Goal: Information Seeking & Learning: Check status

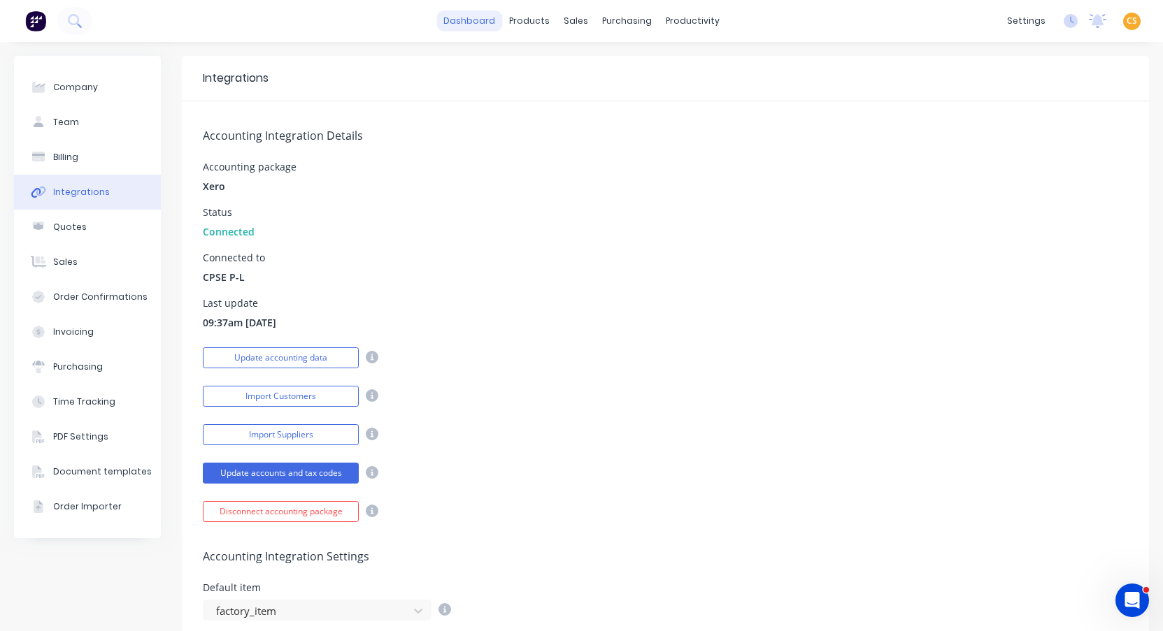
click at [473, 17] on link "dashboard" at bounding box center [469, 20] width 66 height 21
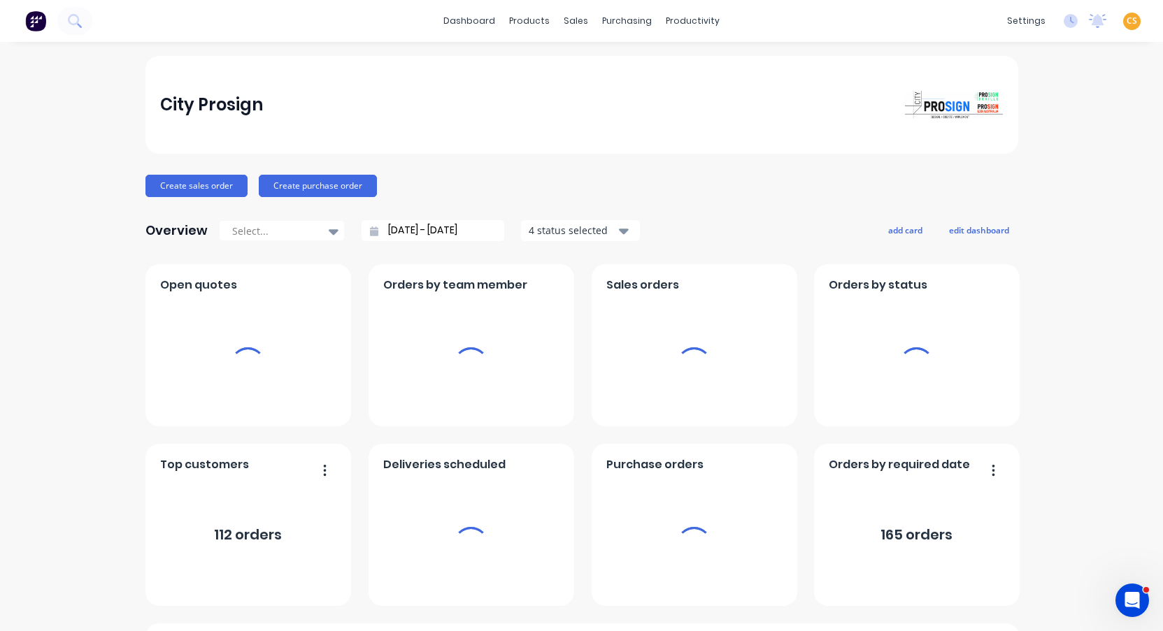
click at [1126, 22] on span "CS" at bounding box center [1131, 21] width 10 height 13
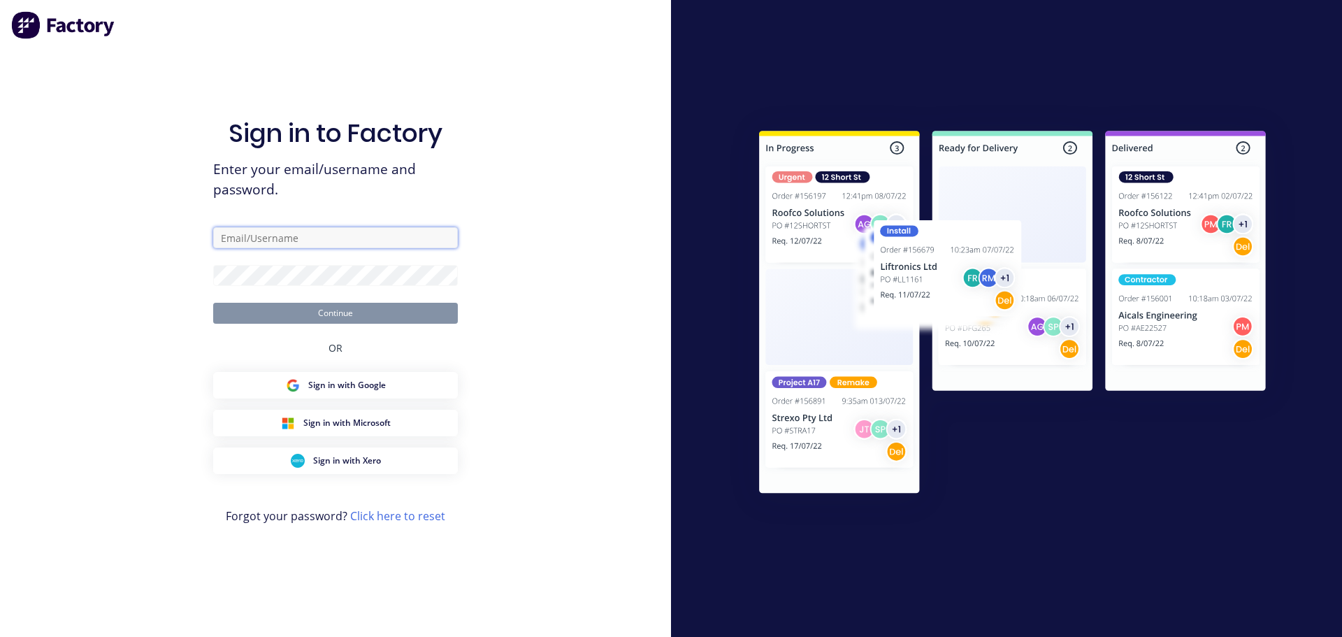
click at [239, 236] on input "text" at bounding box center [335, 237] width 245 height 21
drag, startPoint x: 246, startPoint y: 237, endPoint x: 293, endPoint y: 234, distance: 47.0
click at [246, 237] on input "text" at bounding box center [335, 237] width 245 height 21
click at [239, 235] on input "text" at bounding box center [335, 237] width 245 height 21
paste input "[EMAIL_ADDRESS][DOMAIN_NAME]"
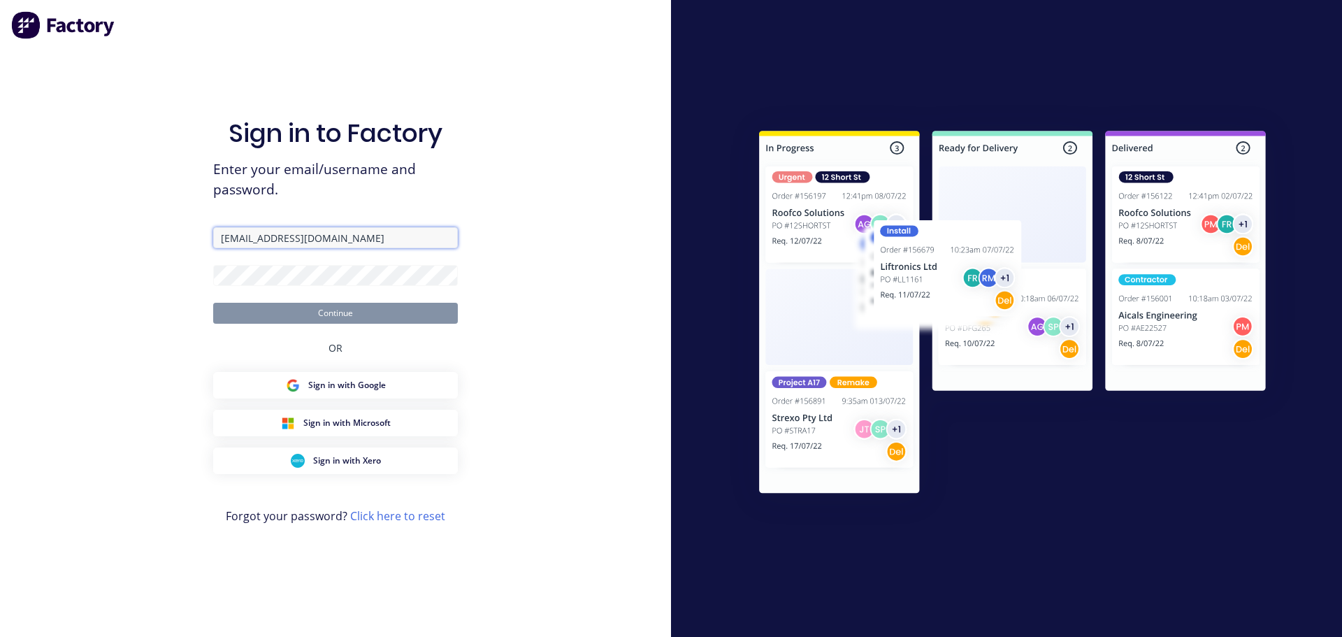
type input "[EMAIL_ADDRESS][DOMAIN_NAME]"
click at [240, 312] on button "Continue" at bounding box center [335, 313] width 245 height 21
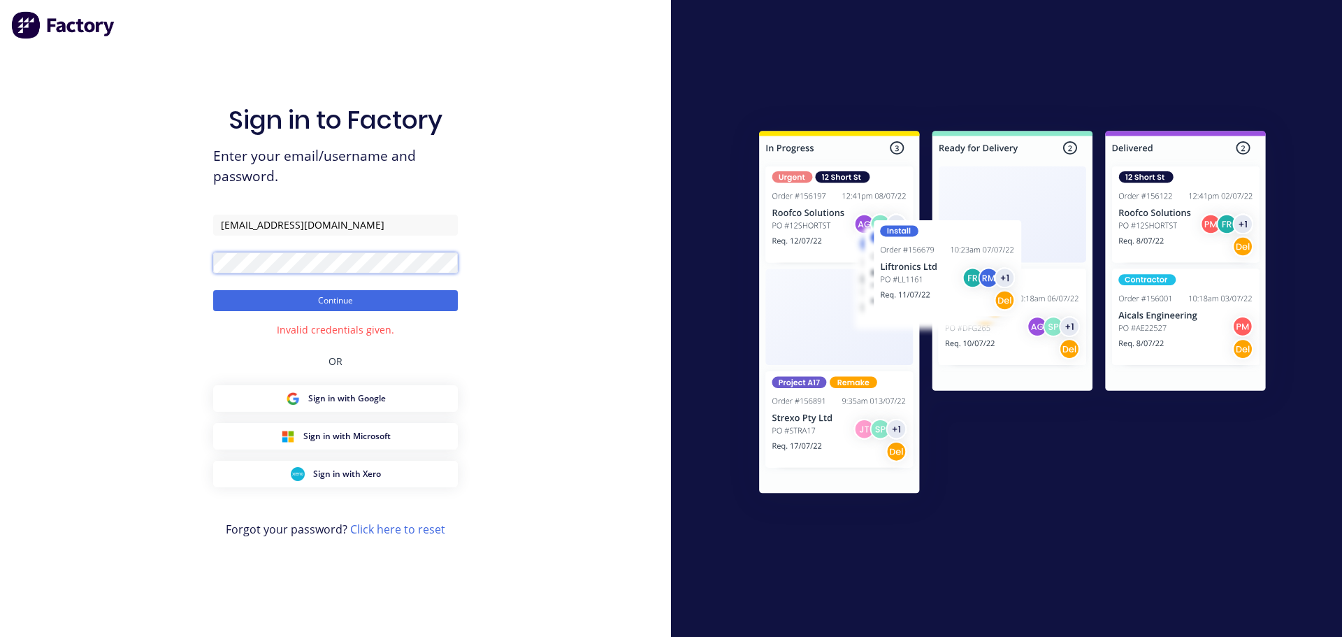
click at [96, 260] on div "Sign in to Factory Enter your email/username and password. [EMAIL_ADDRESS][DOMA…" at bounding box center [335, 318] width 671 height 637
click at [248, 300] on button "Continue" at bounding box center [335, 300] width 245 height 21
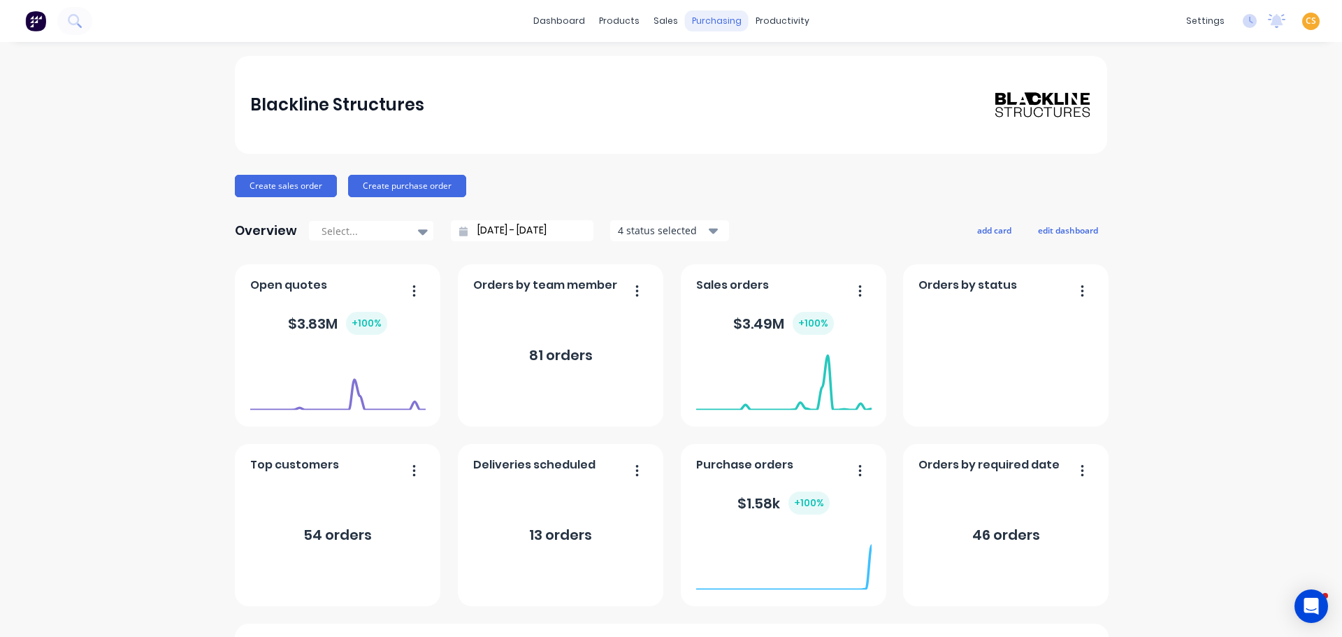
click at [711, 23] on div "purchasing" at bounding box center [717, 20] width 64 height 21
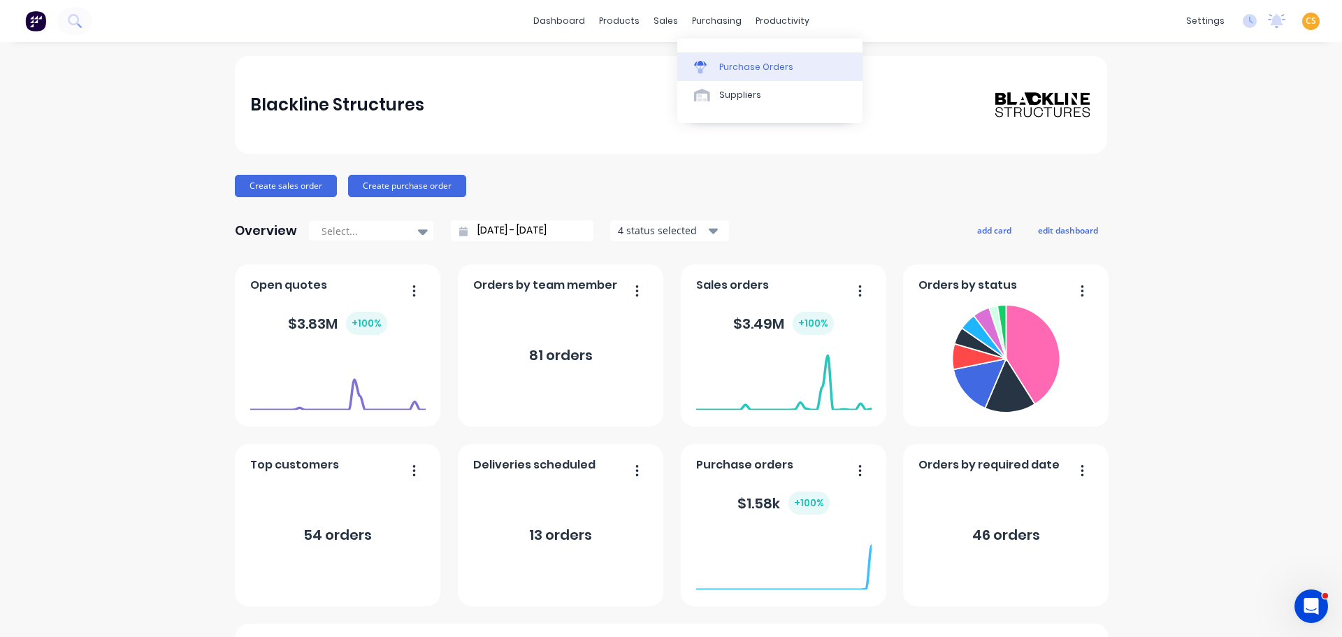
click at [732, 71] on div "Purchase Orders" at bounding box center [756, 67] width 74 height 13
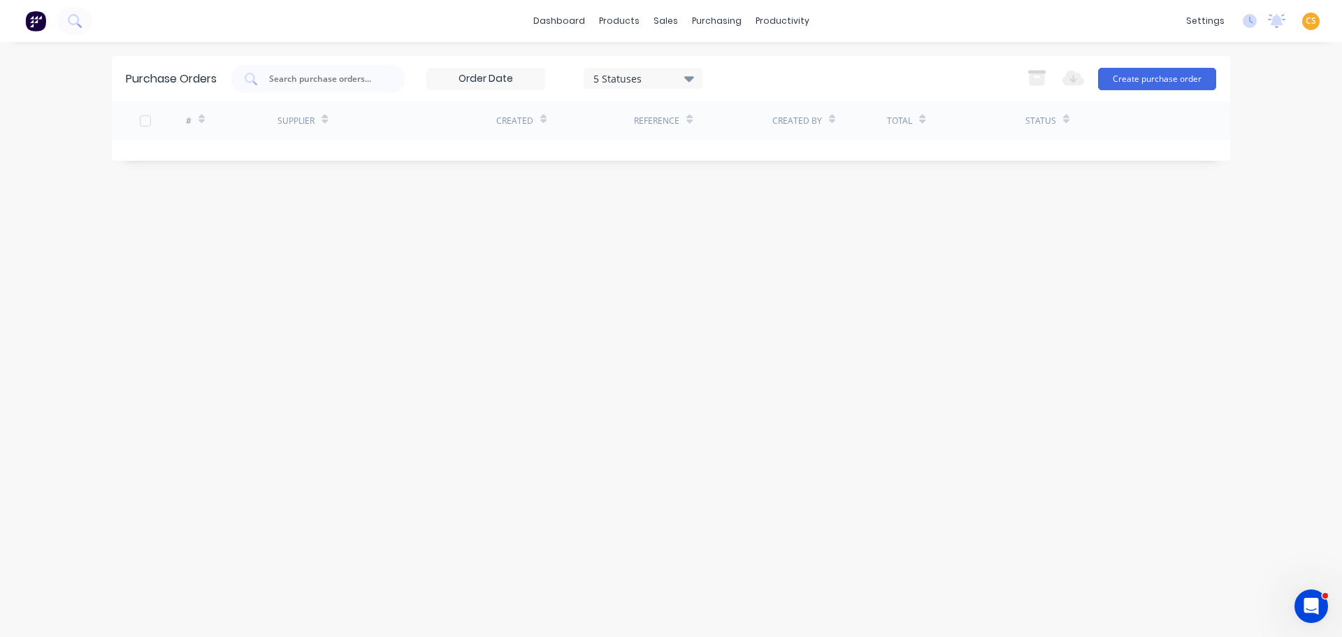
click at [660, 80] on div "5 Statuses" at bounding box center [644, 78] width 100 height 15
click at [736, 117] on div at bounding box center [738, 115] width 28 height 28
click at [338, 354] on div "Purchase Orders 7 Statuses 7 Statuses Export to Excel (XLSX) Create purchase or…" at bounding box center [671, 339] width 1119 height 567
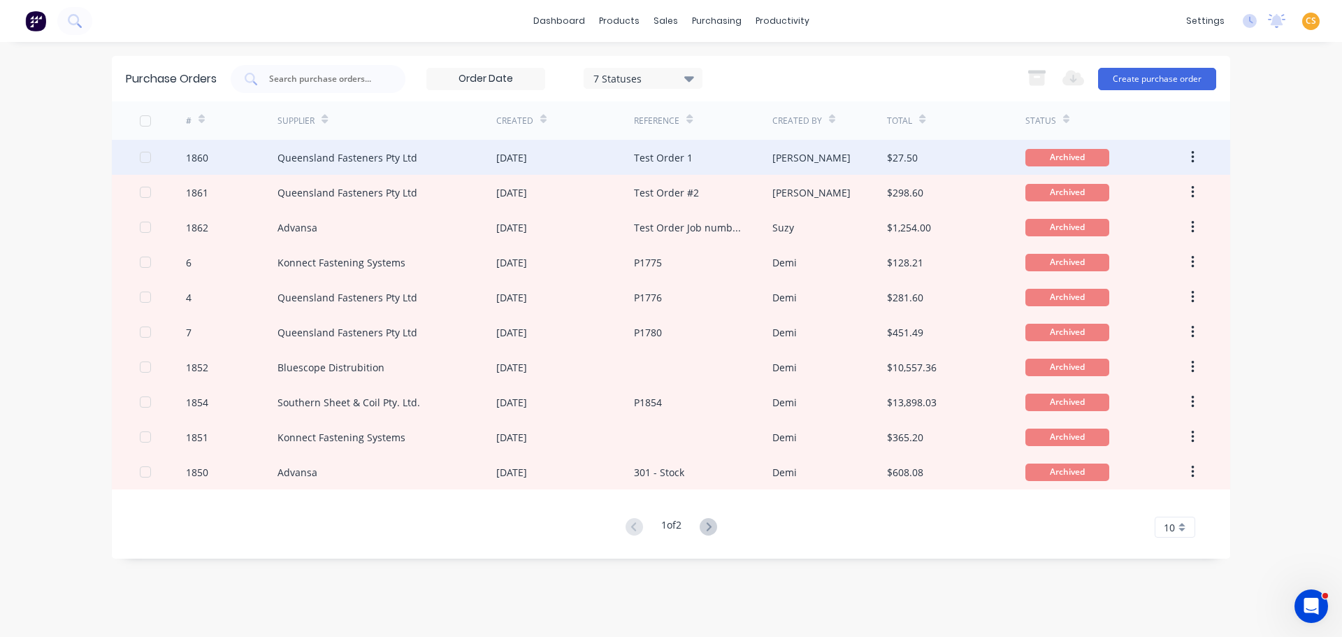
click at [218, 161] on div "1860" at bounding box center [232, 157] width 92 height 35
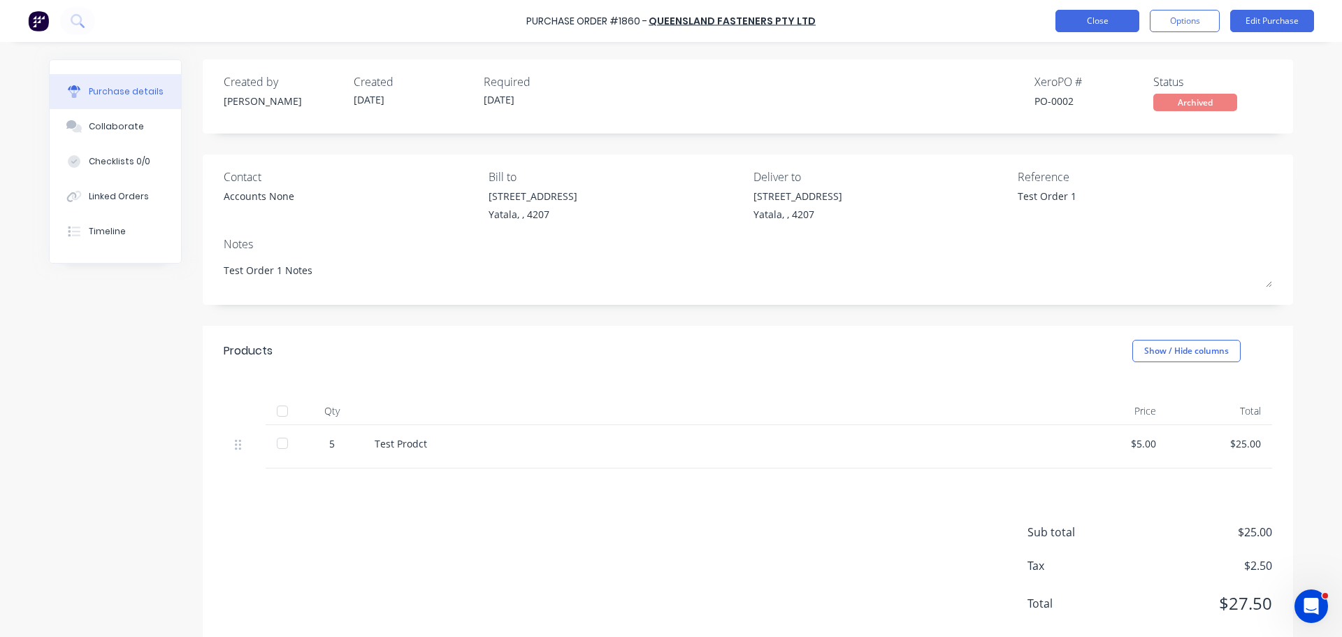
click at [1085, 22] on button "Close" at bounding box center [1098, 21] width 84 height 22
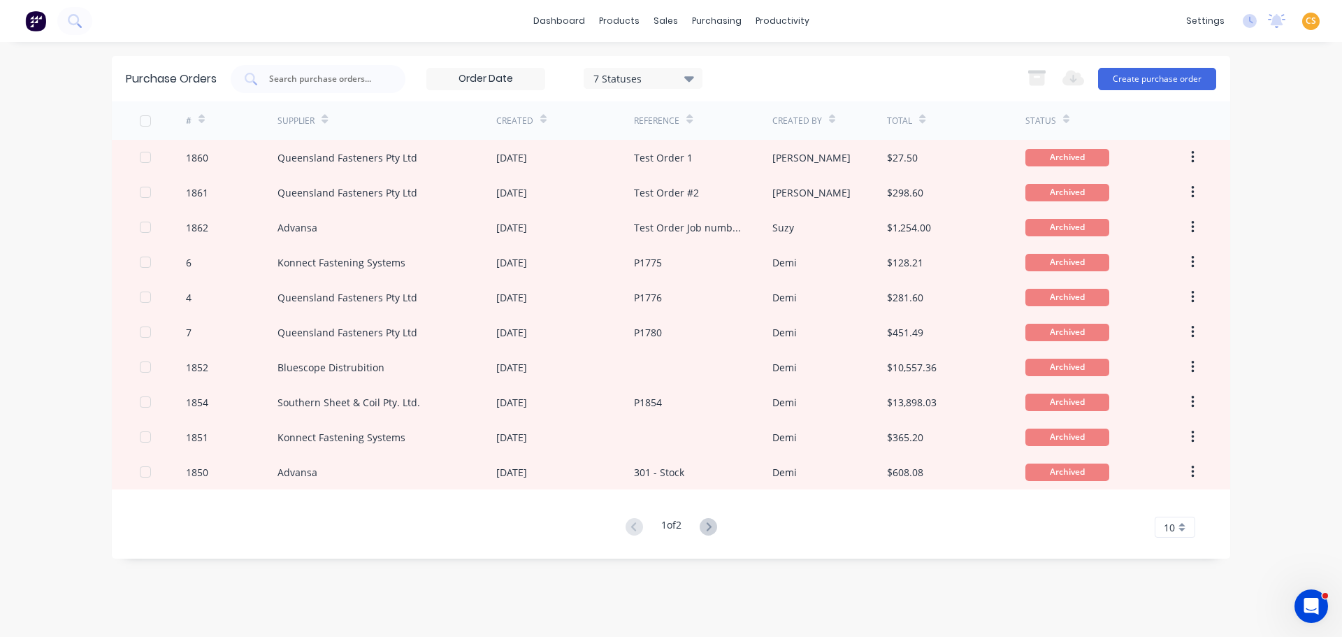
click at [202, 121] on icon at bounding box center [202, 122] width 6 height 4
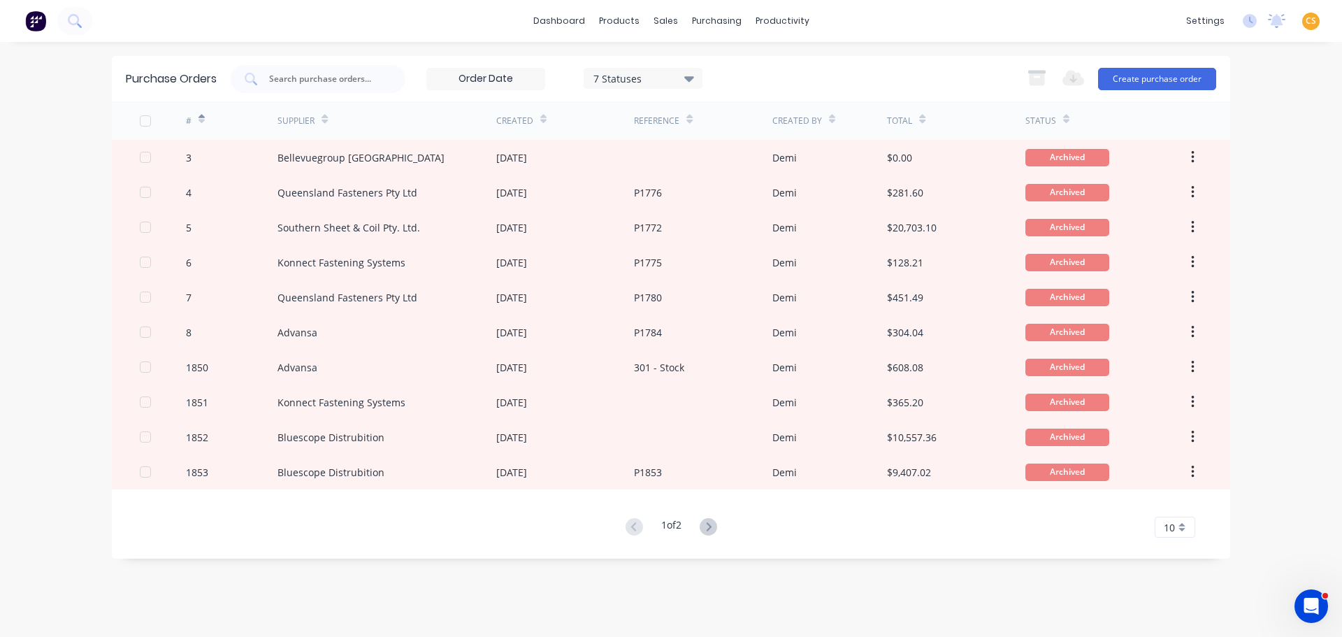
click at [201, 120] on icon at bounding box center [202, 122] width 6 height 4
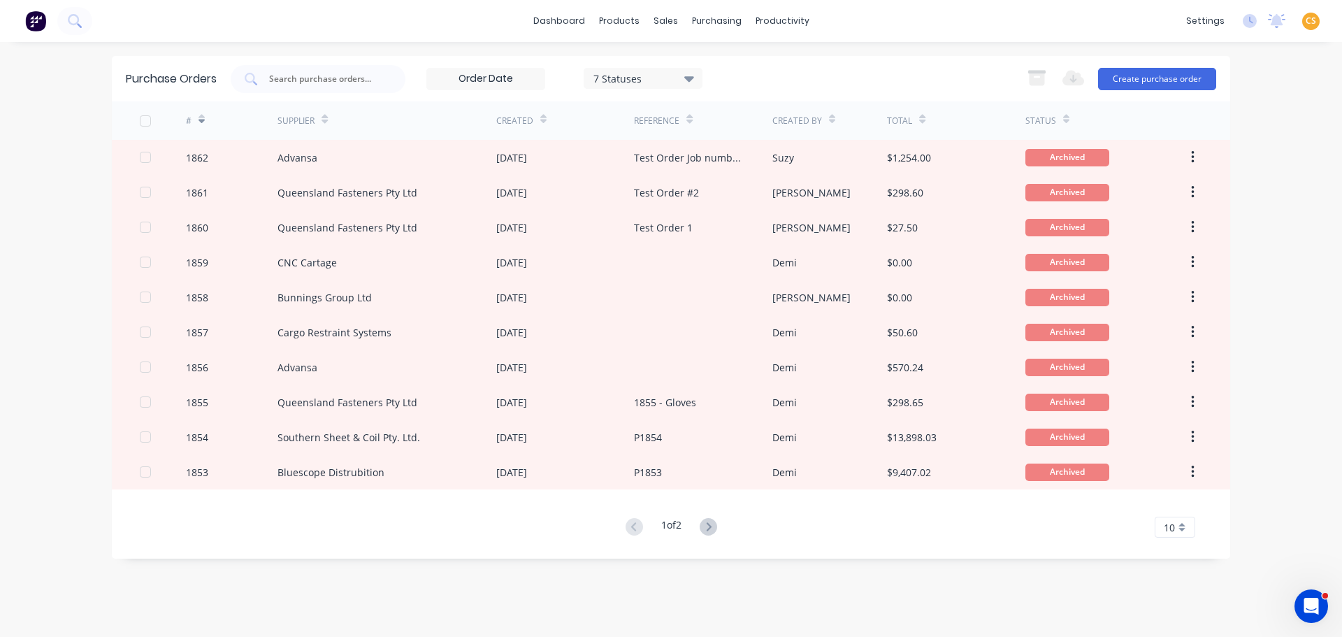
click at [203, 120] on icon at bounding box center [202, 122] width 6 height 4
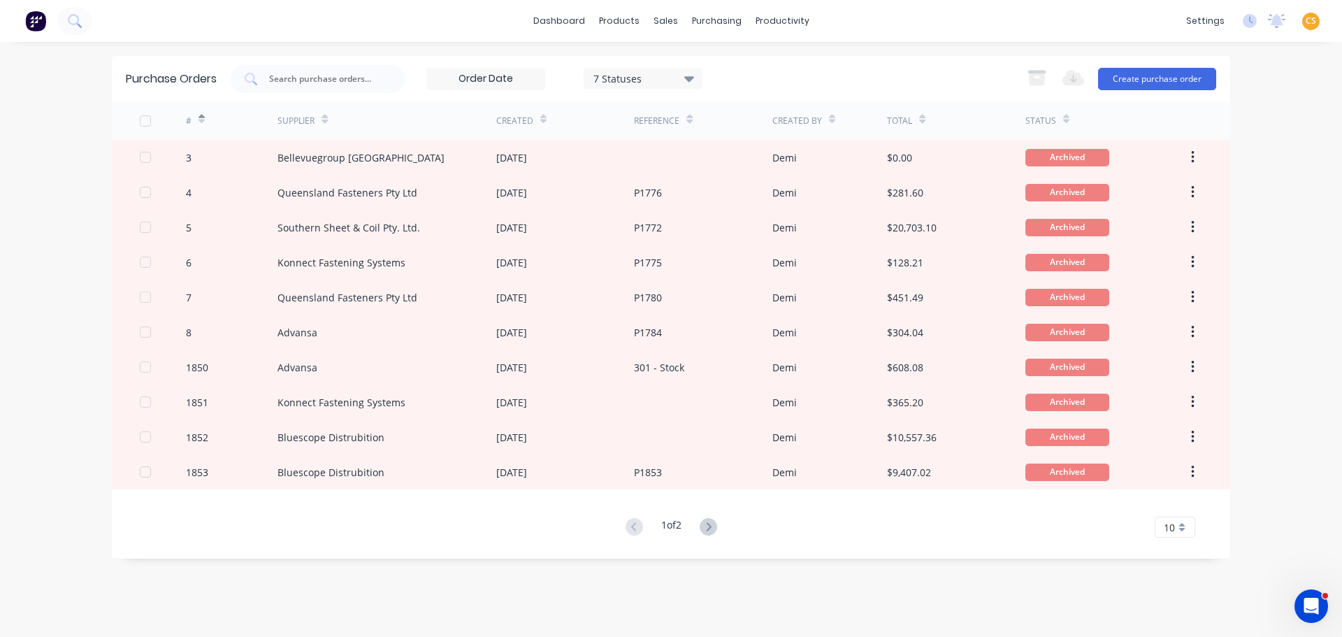
click at [203, 120] on icon at bounding box center [202, 122] width 6 height 4
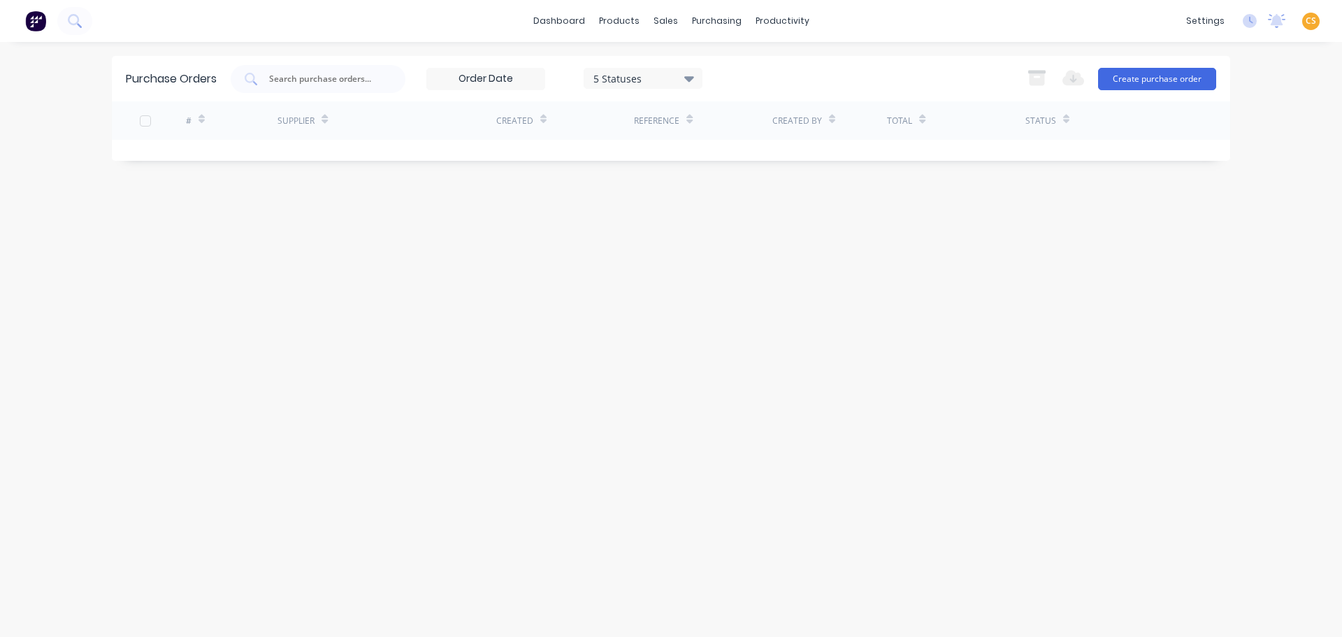
click at [653, 77] on div "5 Statuses" at bounding box center [644, 78] width 100 height 15
click at [736, 115] on div at bounding box center [738, 115] width 28 height 28
click at [1023, 275] on div "Purchase Orders 7 Statuses 7 Statuses Export to Excel (XLSX) Create purchase or…" at bounding box center [671, 339] width 1119 height 567
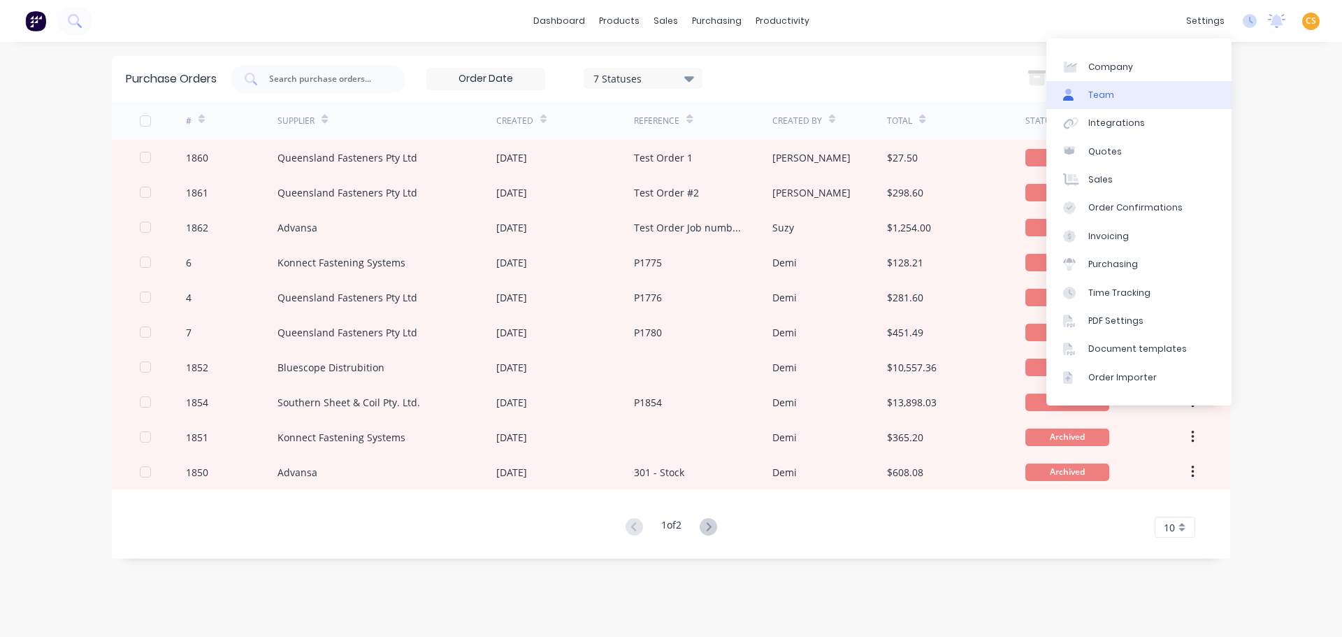
click at [1099, 101] on div "Team" at bounding box center [1102, 95] width 26 height 13
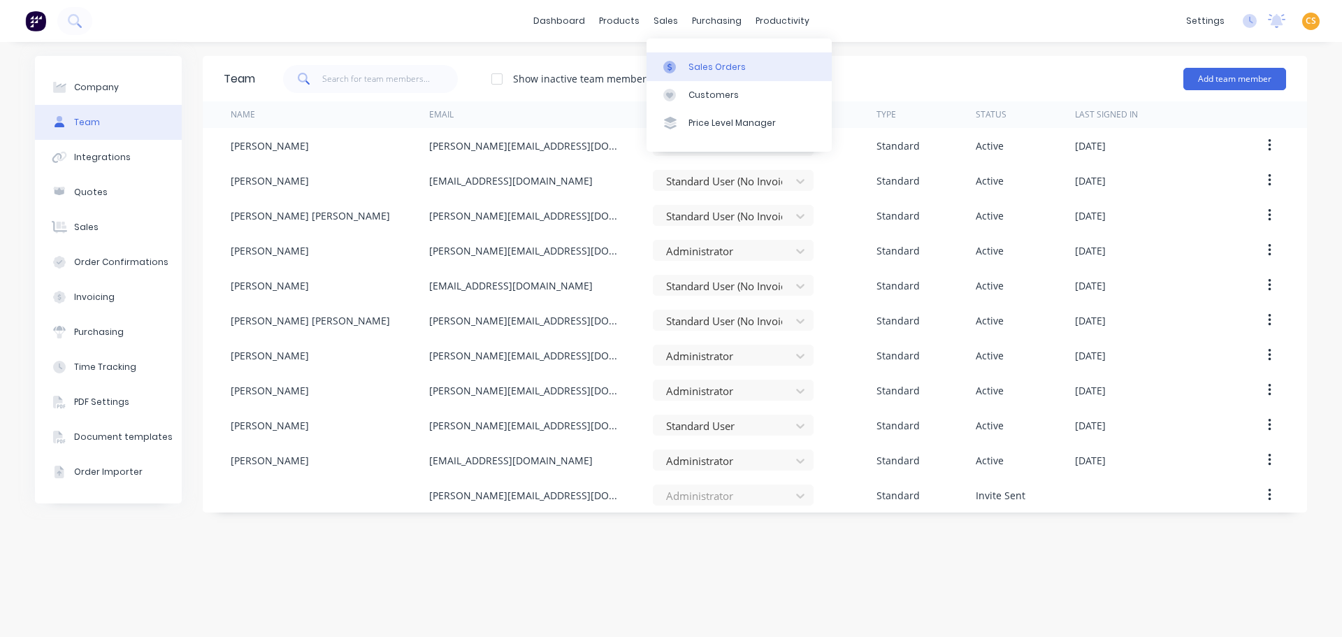
click at [701, 69] on div "Sales Orders" at bounding box center [717, 67] width 57 height 13
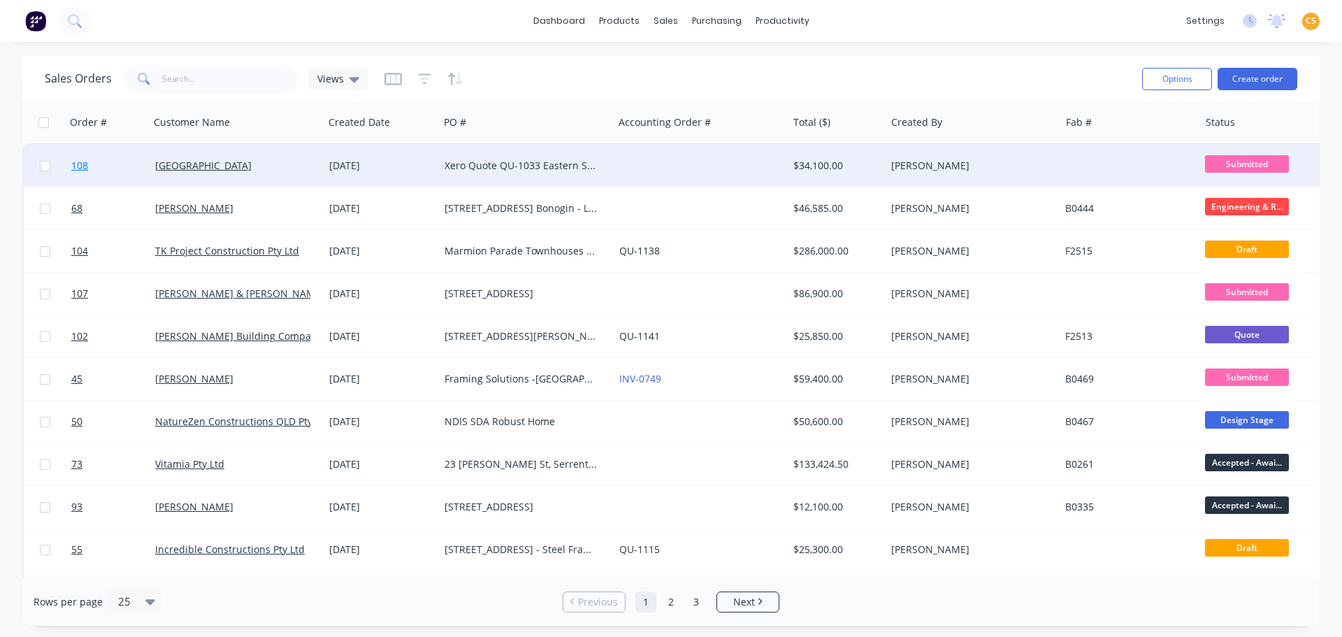
click at [109, 166] on link "108" at bounding box center [113, 166] width 84 height 42
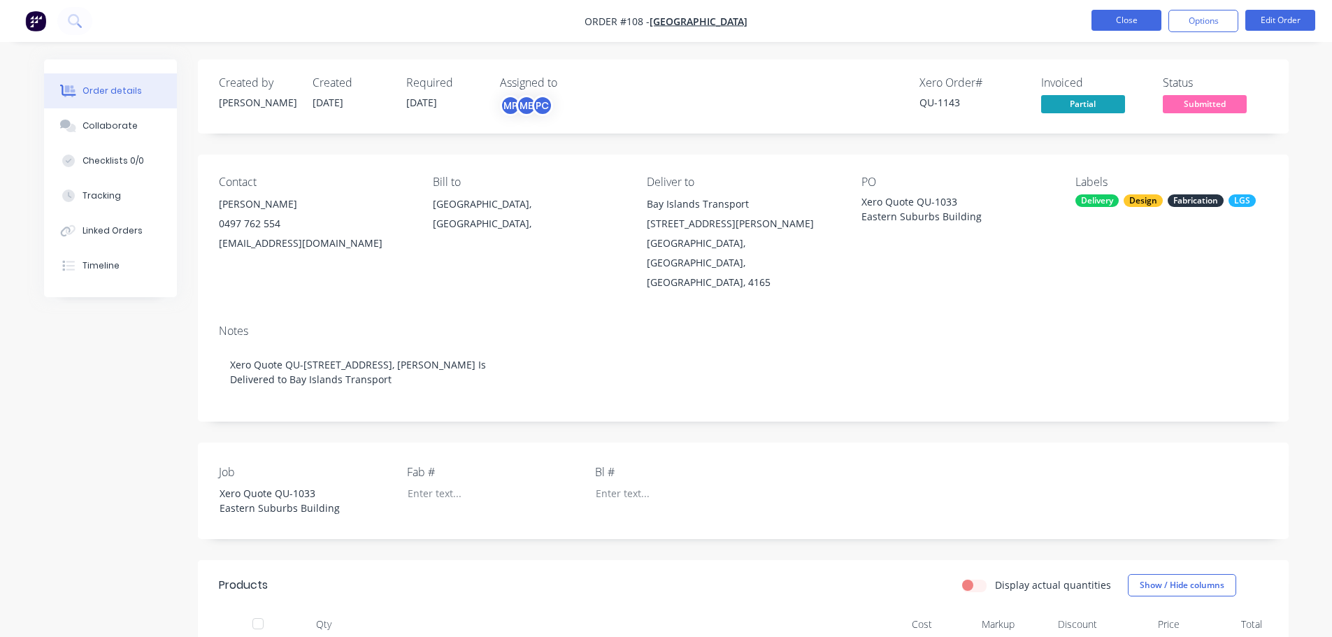
click at [1122, 21] on button "Close" at bounding box center [1126, 20] width 70 height 21
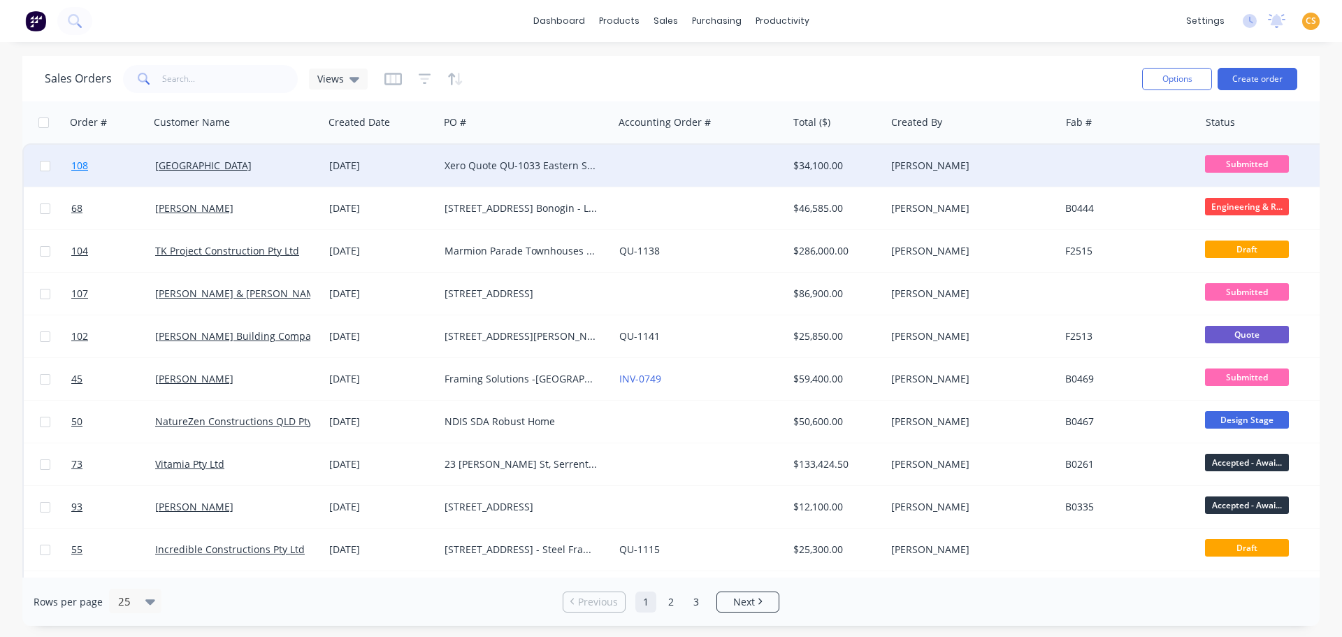
click at [103, 166] on link "108" at bounding box center [113, 166] width 84 height 42
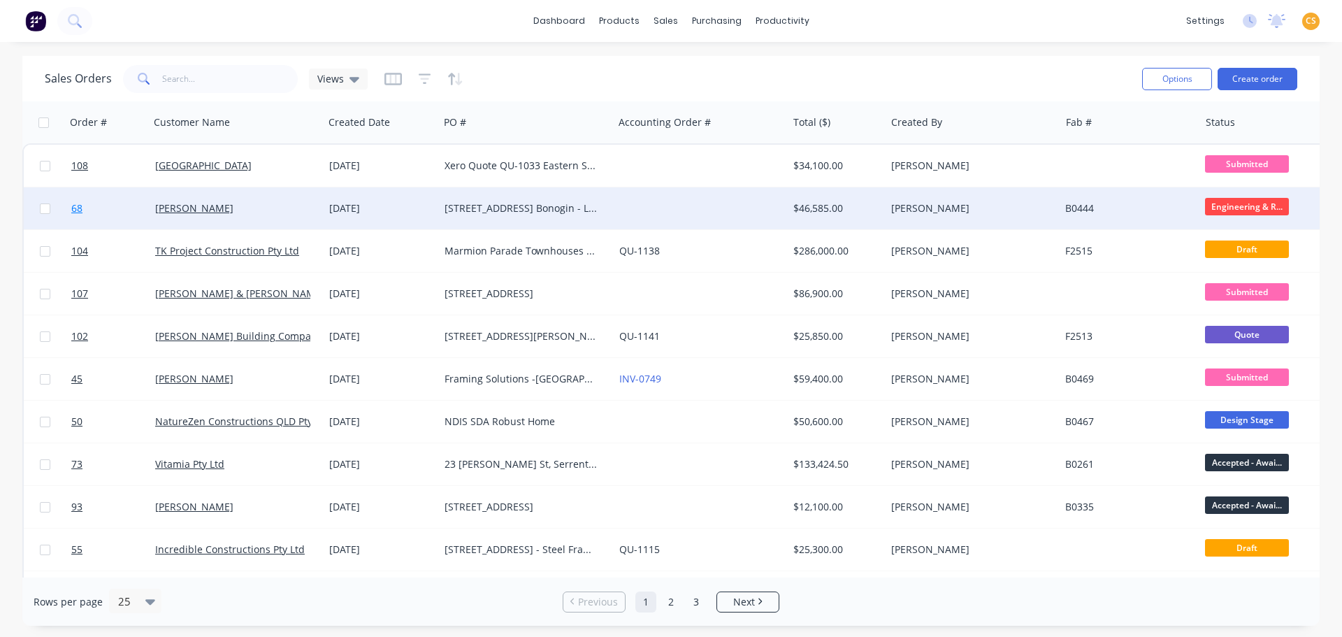
click at [101, 206] on link "68" at bounding box center [113, 208] width 84 height 42
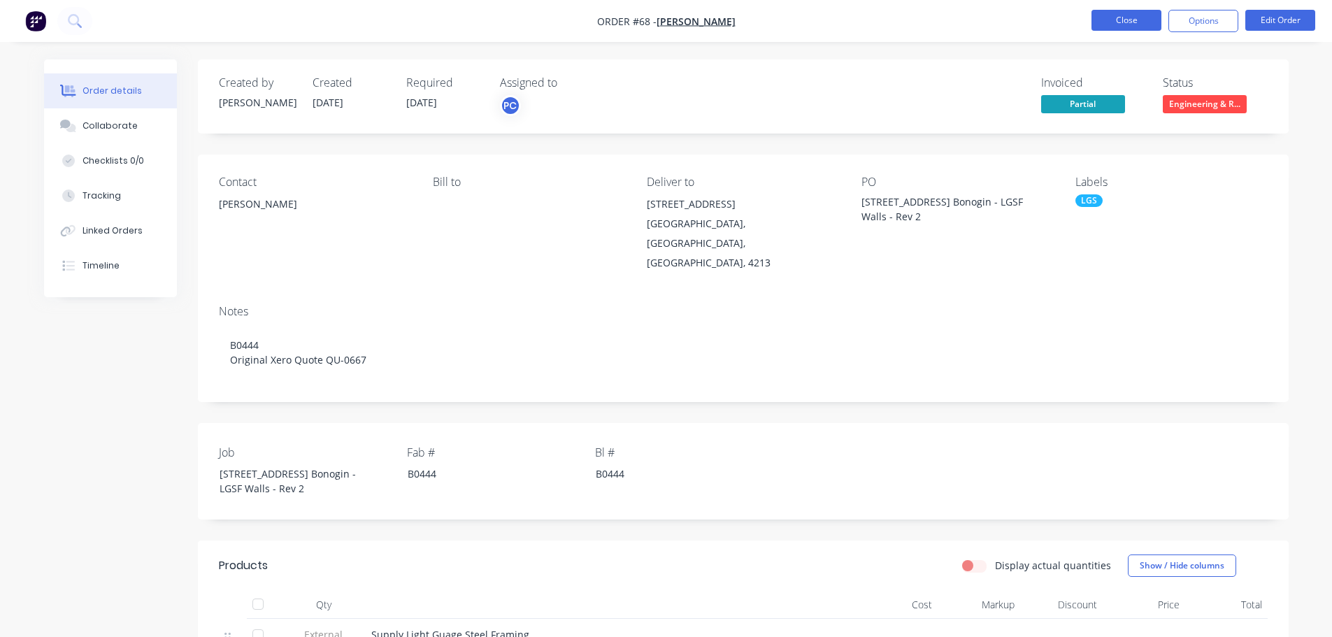
click at [1138, 21] on button "Close" at bounding box center [1126, 20] width 70 height 21
